Goal: Information Seeking & Learning: Learn about a topic

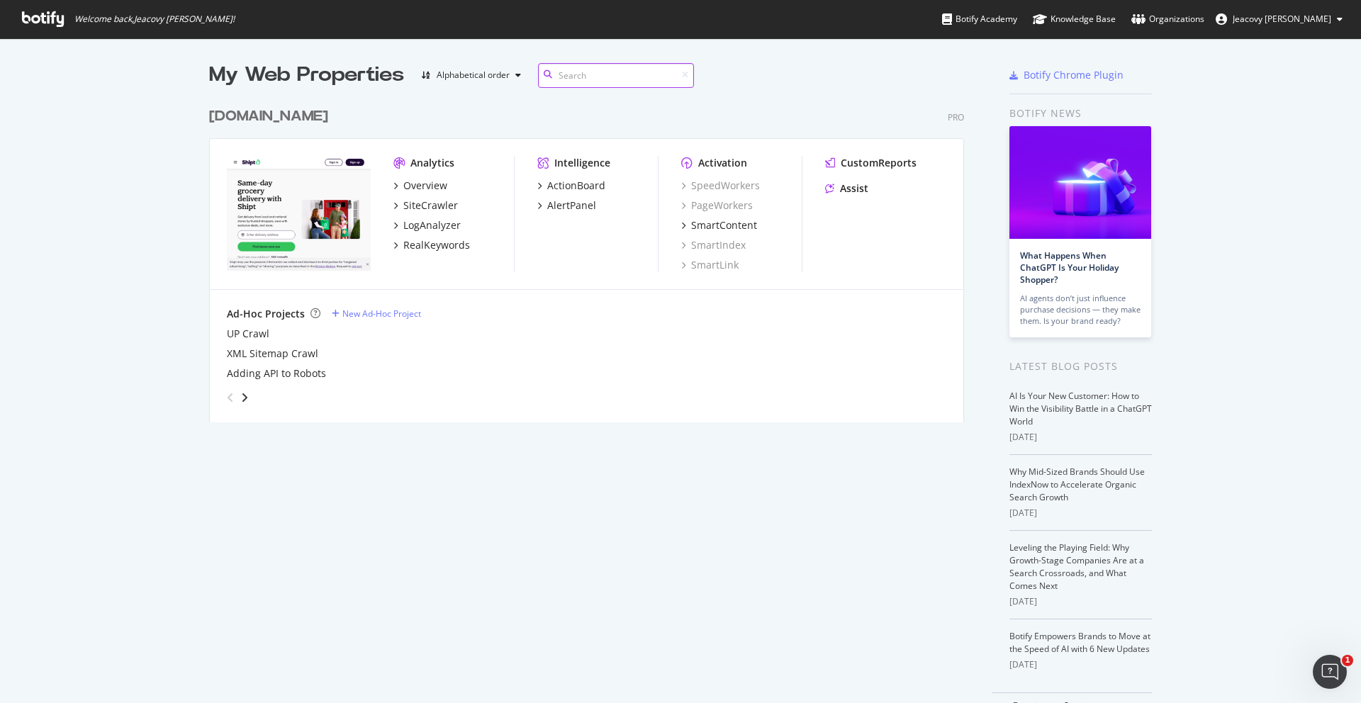
scroll to position [703, 1361]
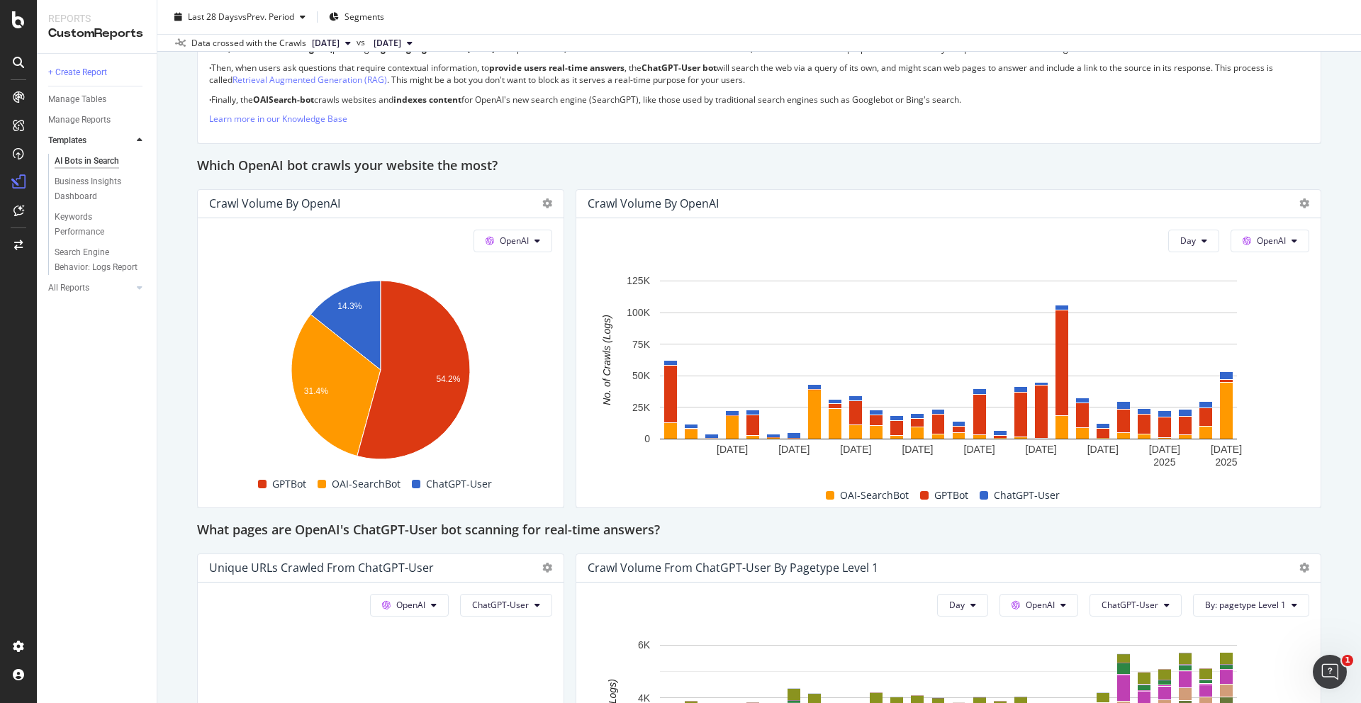
scroll to position [1113, 0]
click at [1283, 240] on span "OpenAI" at bounding box center [1270, 240] width 29 height 12
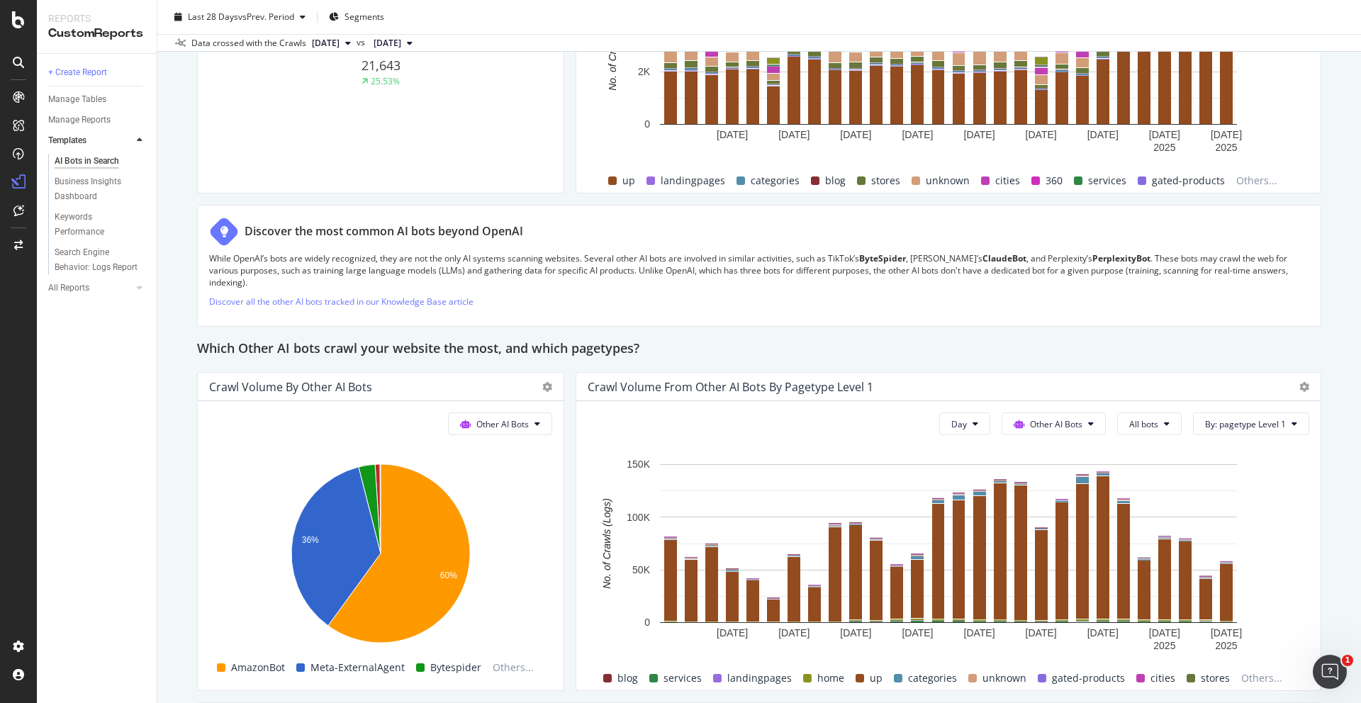
scroll to position [1872, 0]
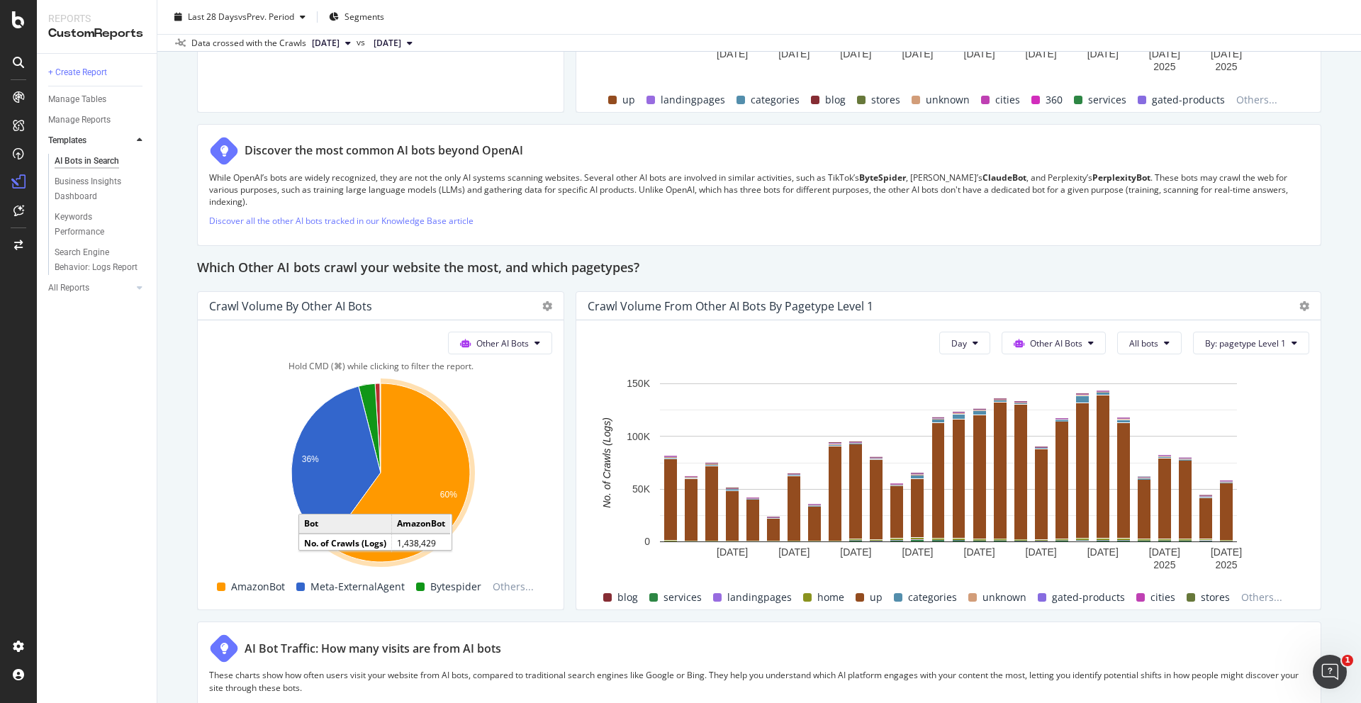
click at [432, 463] on icon "A chart." at bounding box center [399, 472] width 142 height 179
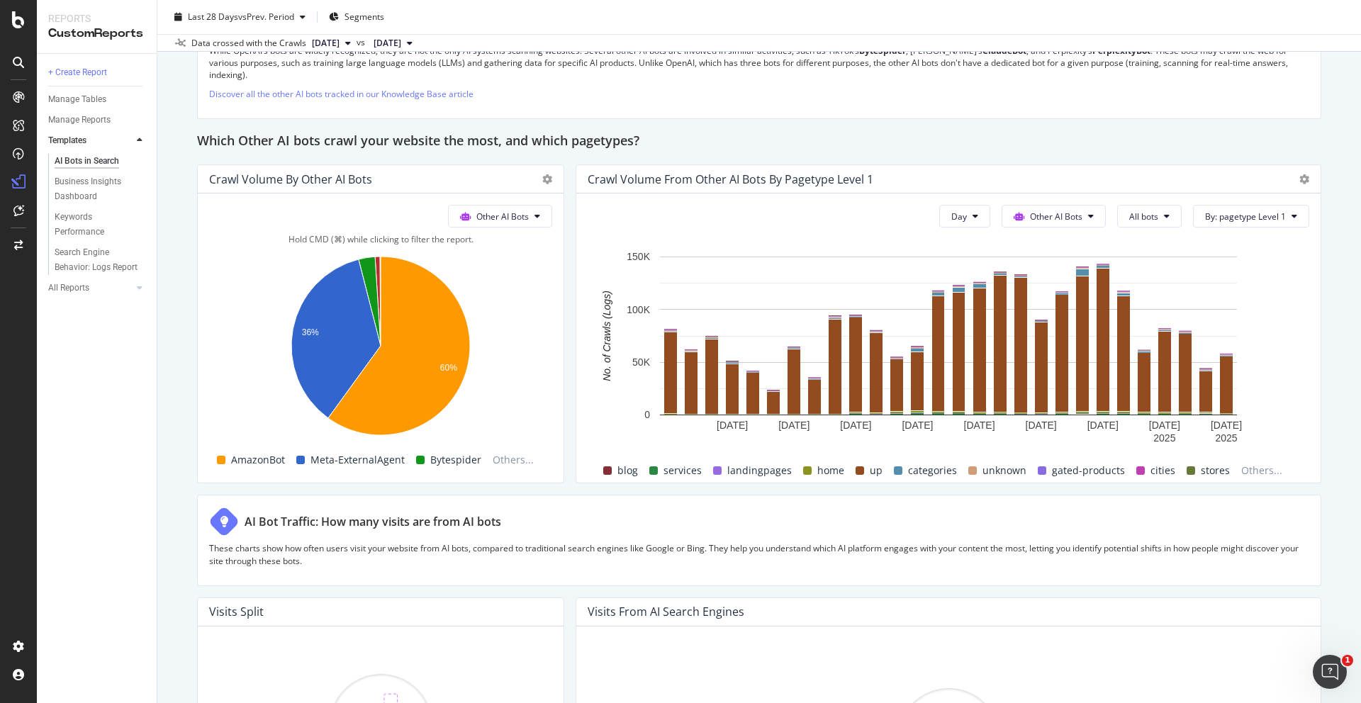
scroll to position [2017, 0]
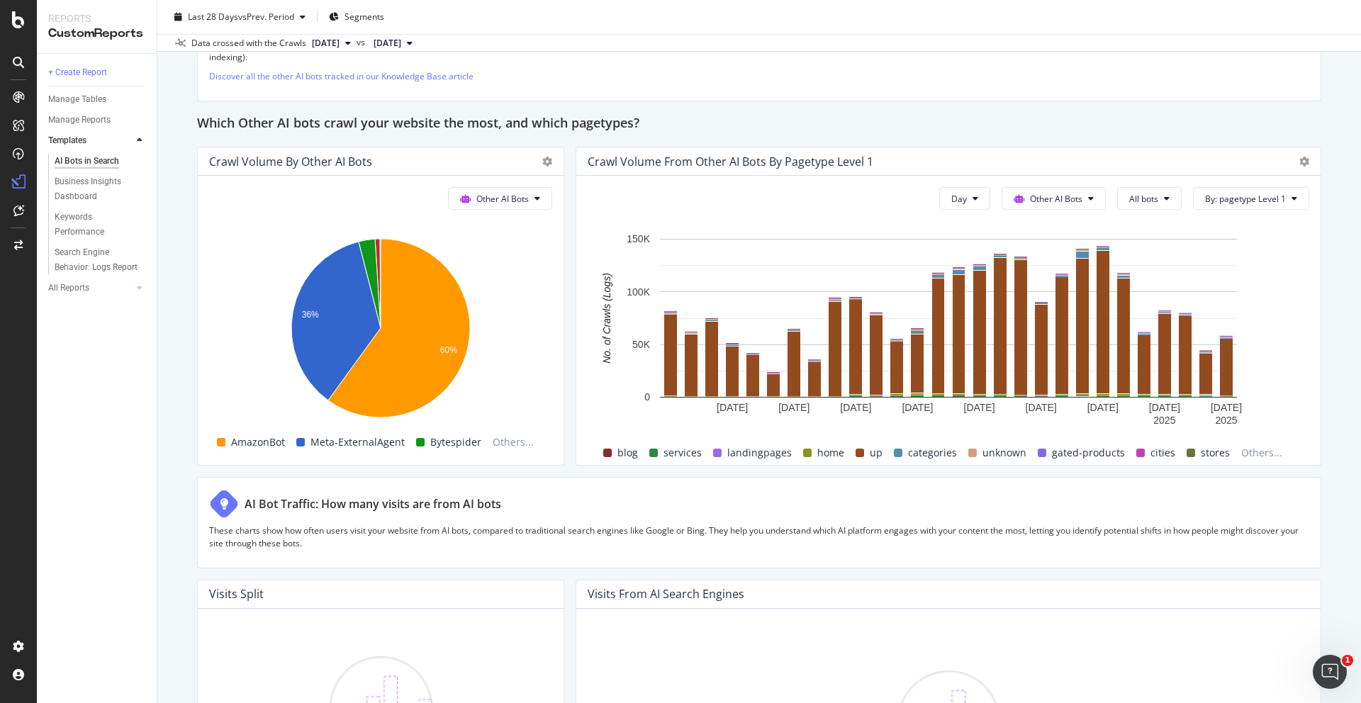
click at [193, 112] on div "AI Bots in Search AI Bots in Search [DOMAIN_NAME] Clone Schedule Email Export L…" at bounding box center [758, 351] width 1203 height 703
copy h2 "Which Other AI bots crawl your website the most, and which pagetypes?"
drag, startPoint x: 195, startPoint y: 110, endPoint x: 749, endPoint y: 109, distance: 554.1
click at [677, 108] on div "AI Bots in Search AI Bots in Search [DOMAIN_NAME] Clone Schedule Email Export L…" at bounding box center [758, 351] width 1203 height 703
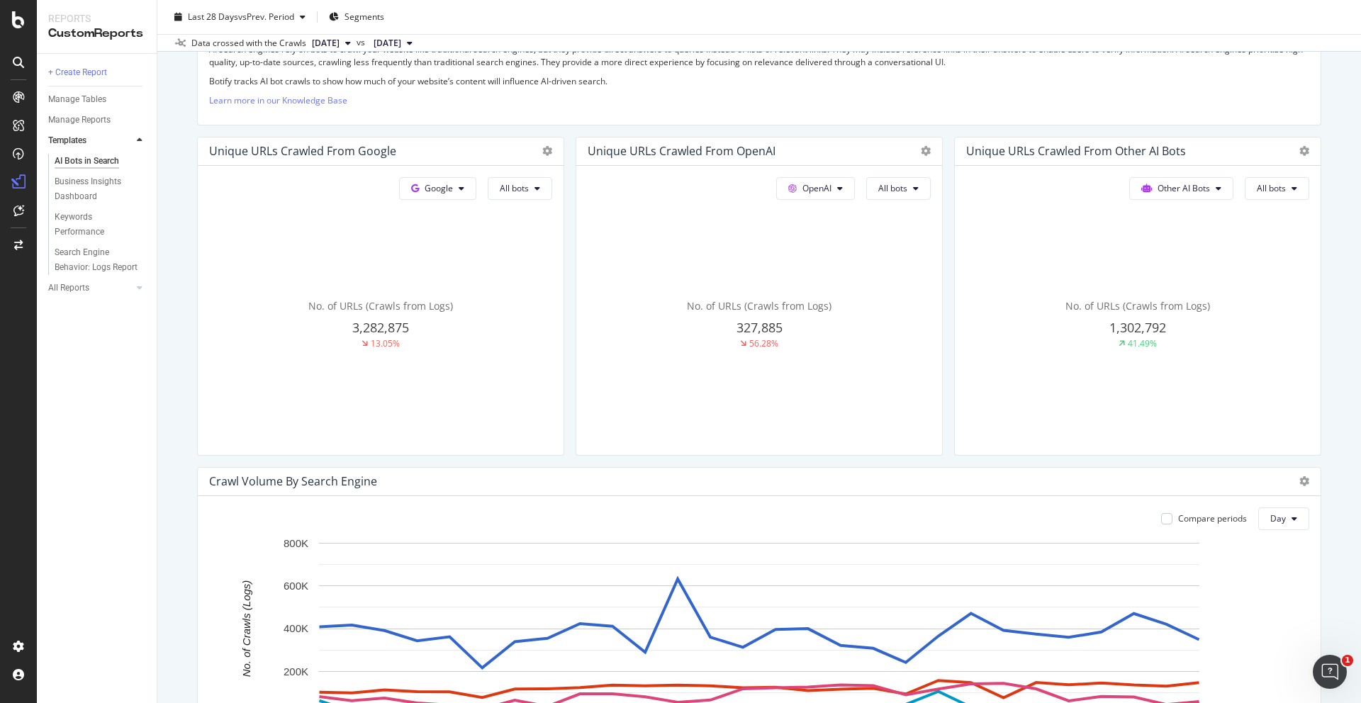
scroll to position [218, 0]
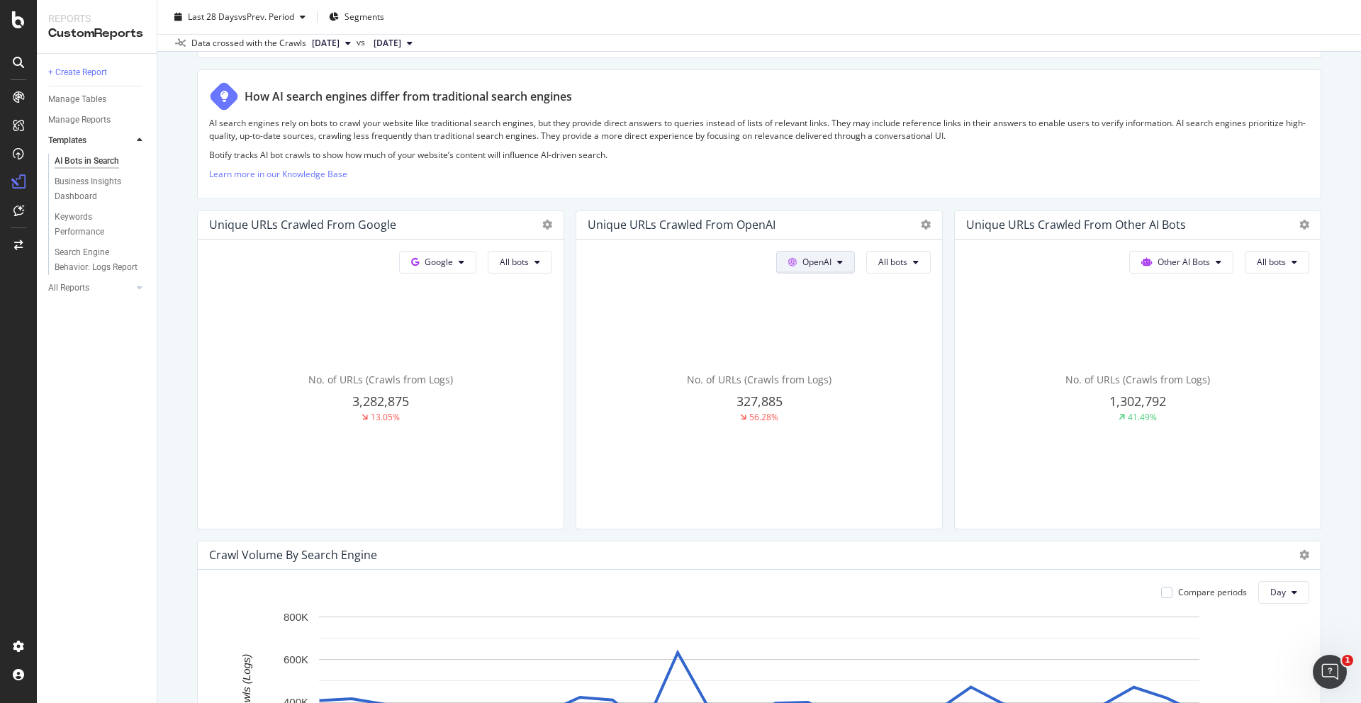
click at [453, 264] on span "OpenAI" at bounding box center [438, 262] width 28 height 12
click at [552, 227] on div at bounding box center [543, 225] width 17 height 14
click at [552, 223] on icon at bounding box center [547, 225] width 10 height 10
click at [929, 188] on div "How AI search engines differ from traditional search engines AI search engines …" at bounding box center [759, 134] width 1124 height 130
click at [444, 264] on span "Google" at bounding box center [438, 262] width 28 height 12
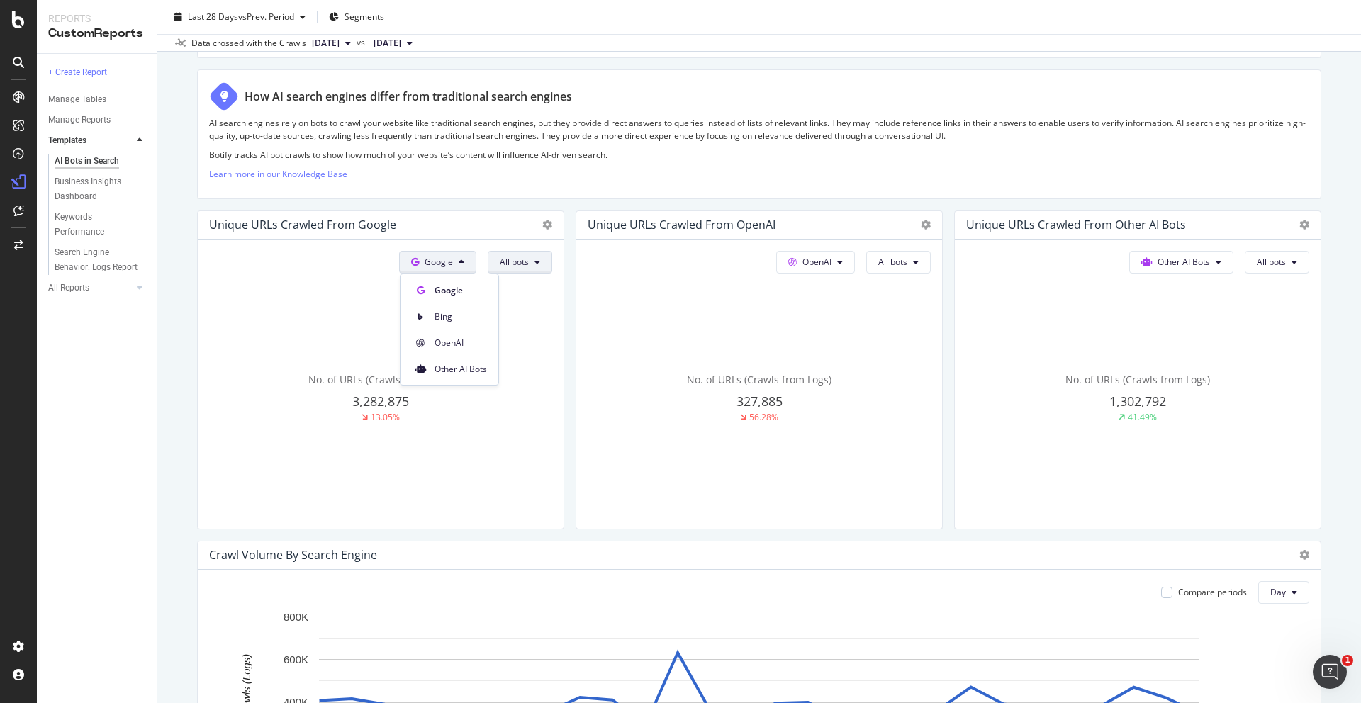
click at [505, 259] on span "All bots" at bounding box center [514, 262] width 29 height 12
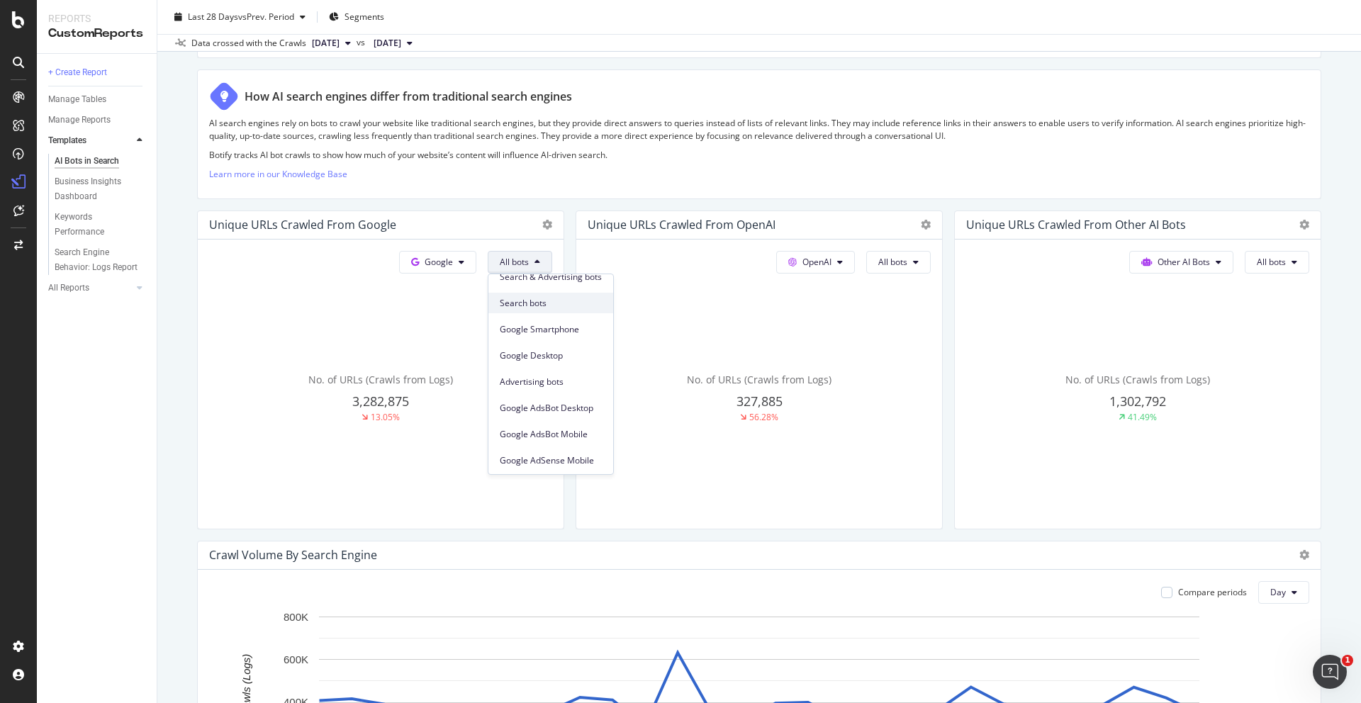
scroll to position [0, 0]
click at [603, 172] on p "Learn more in our Knowledge Base" at bounding box center [759, 174] width 1100 height 12
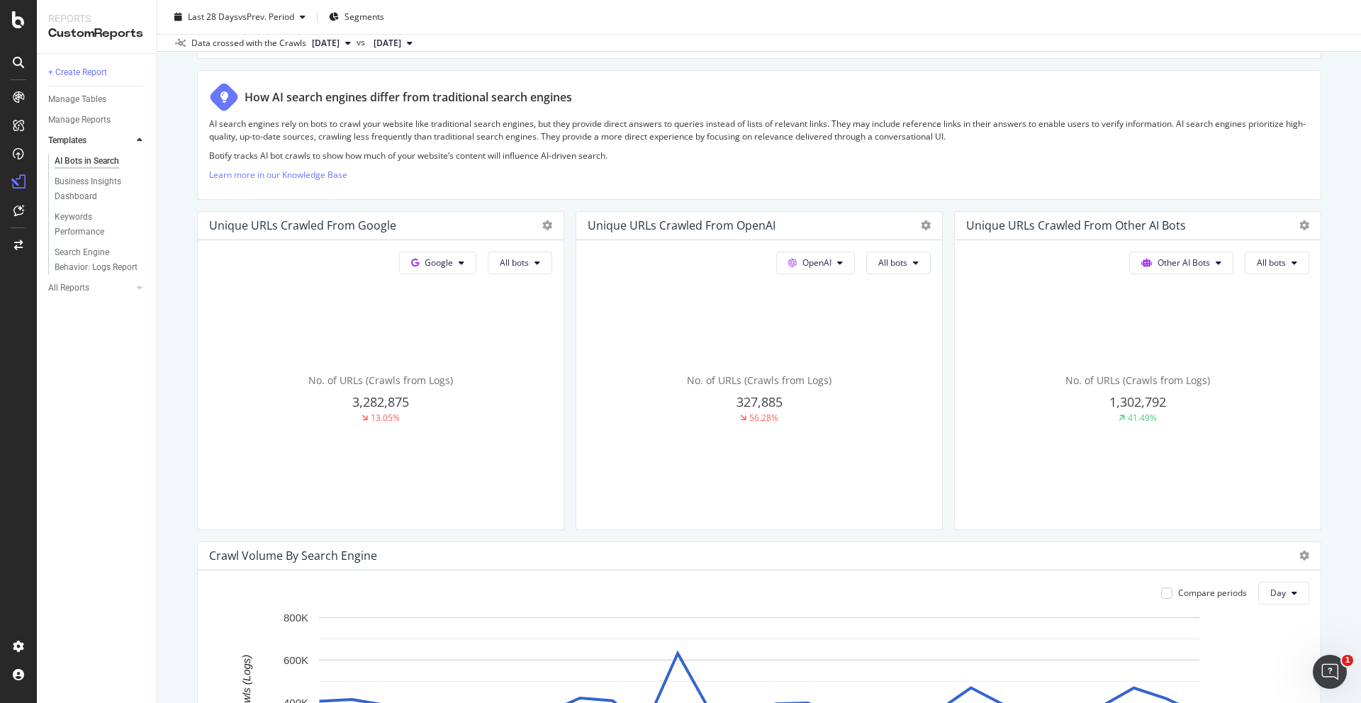
scroll to position [1003, 0]
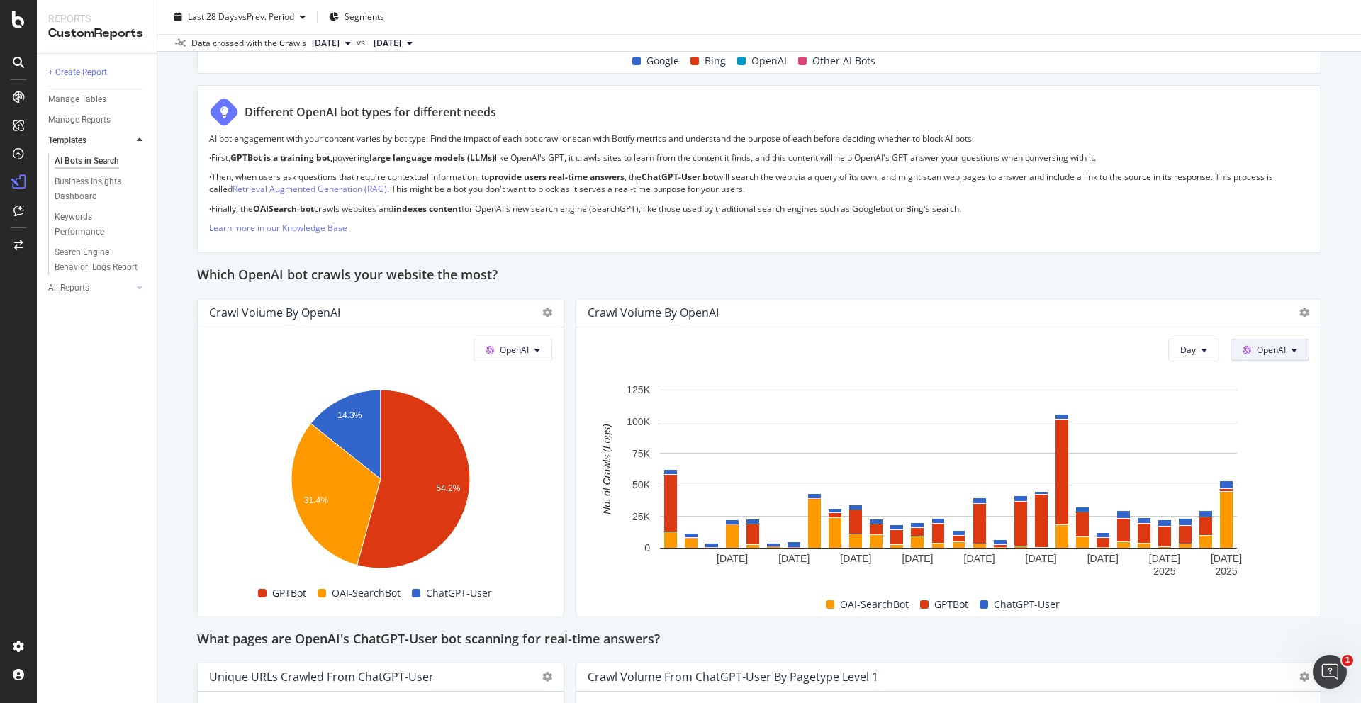
click at [1263, 348] on span "OpenAI" at bounding box center [1270, 350] width 29 height 12
click at [596, 264] on div "Which OpenAI bot crawls your website the most?" at bounding box center [759, 275] width 1124 height 23
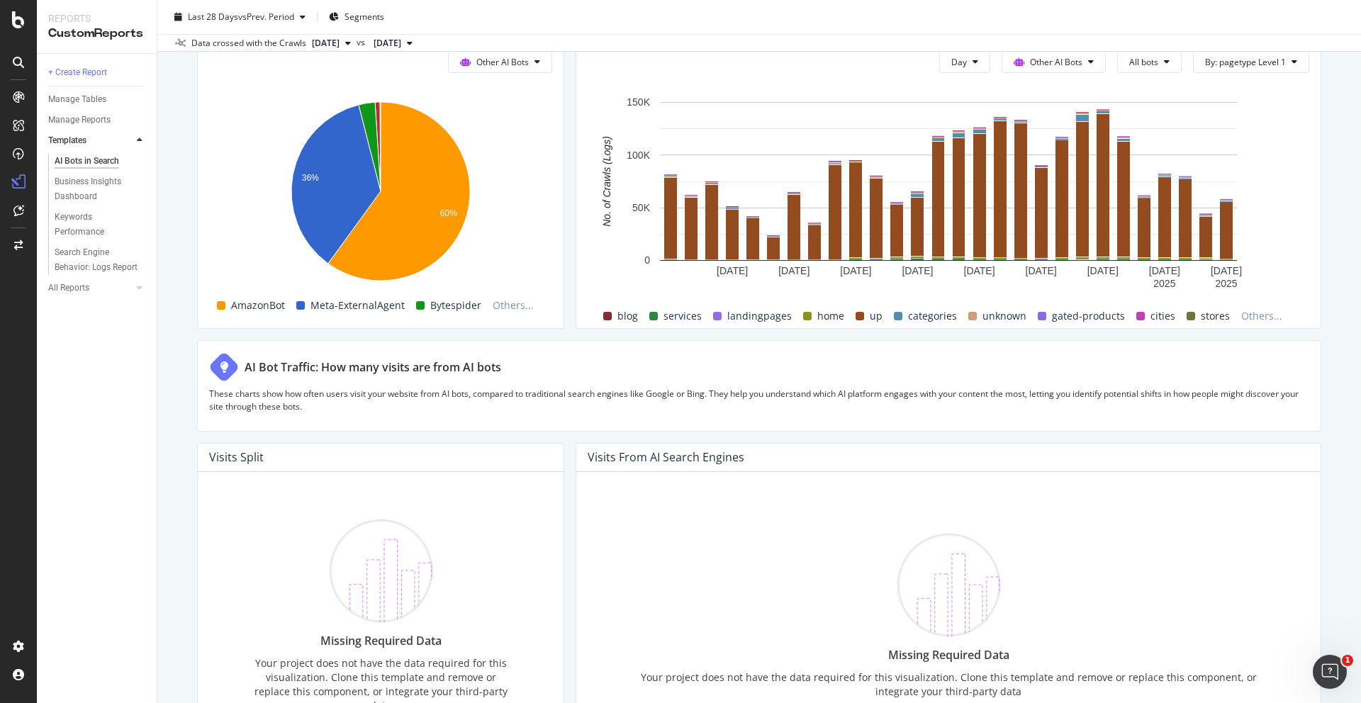
scroll to position [2156, 0]
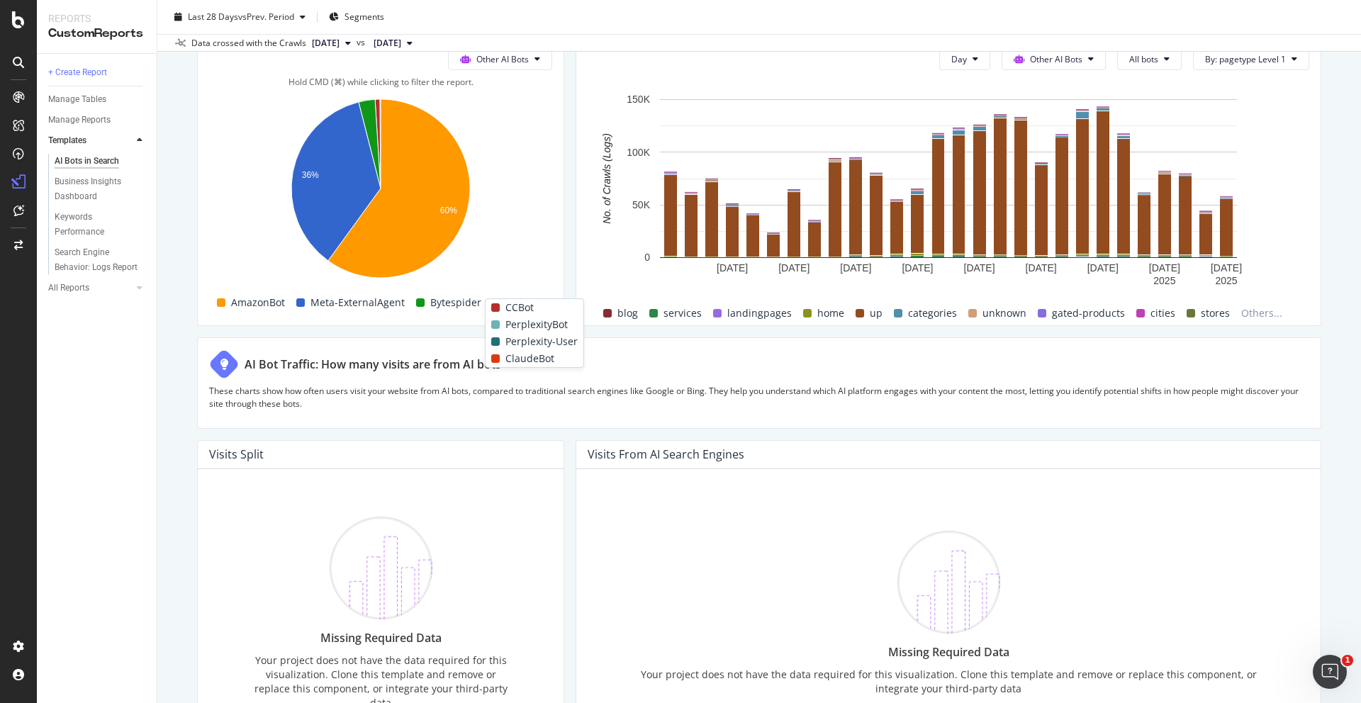
click at [506, 294] on span "Others..." at bounding box center [513, 302] width 52 height 17
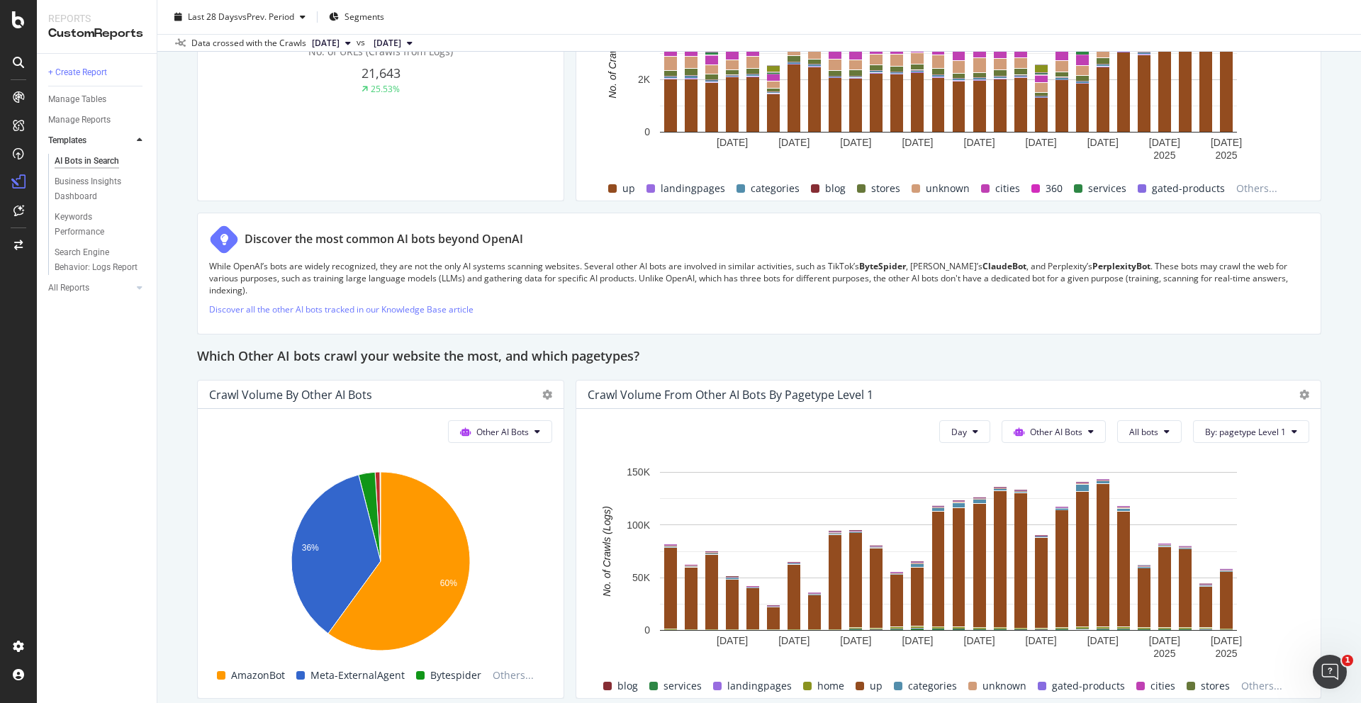
scroll to position [1784, 0]
